Goal: Task Accomplishment & Management: Manage account settings

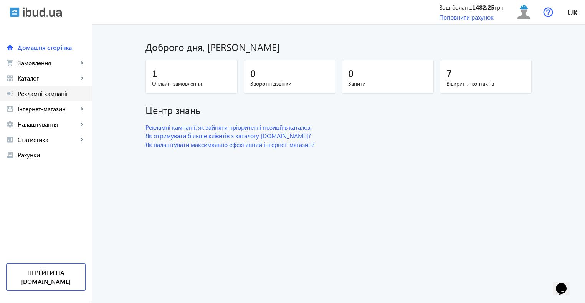
click at [39, 93] on span "Рекламні кампанії" at bounding box center [52, 94] width 68 height 8
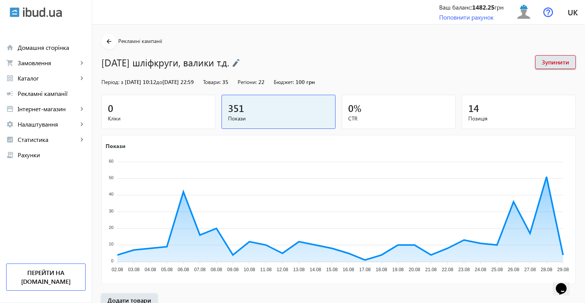
click at [192, 112] on div "0" at bounding box center [158, 107] width 101 height 13
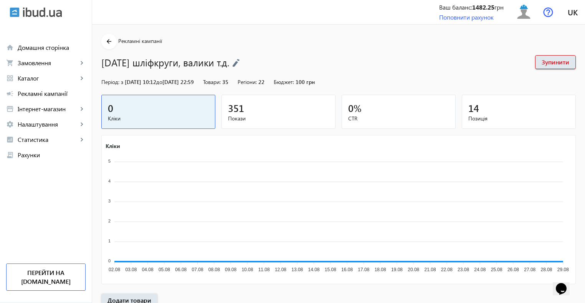
click at [192, 112] on div "0" at bounding box center [158, 107] width 101 height 13
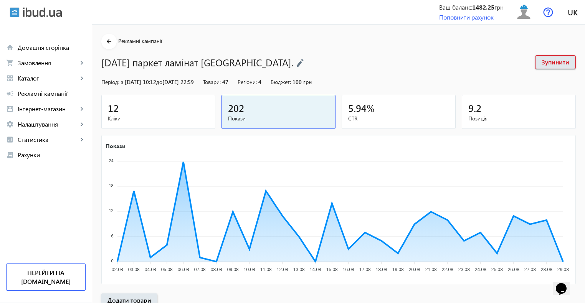
click at [172, 116] on span "Кліки" at bounding box center [158, 119] width 101 height 8
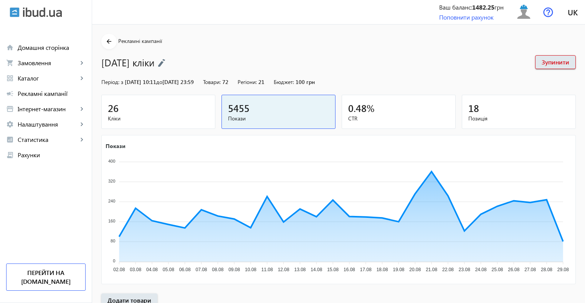
click at [120, 113] on div "26" at bounding box center [158, 107] width 101 height 13
